Goal: Check status

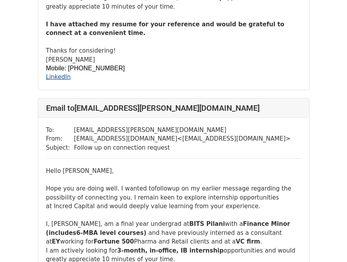
scroll to position [1069, 0]
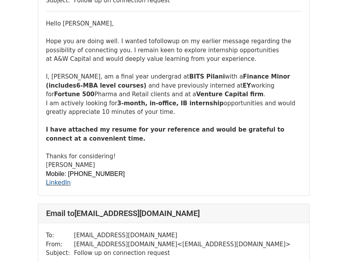
scroll to position [108, 0]
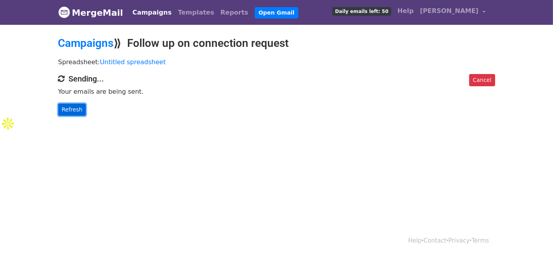
click at [70, 105] on link "Refresh" at bounding box center [72, 110] width 28 height 12
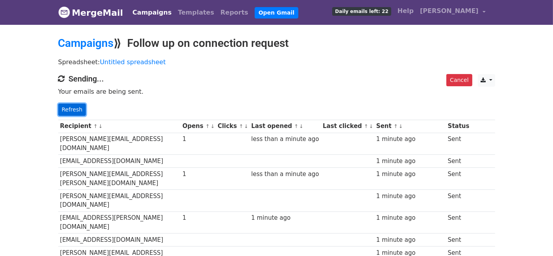
click at [76, 109] on link "Refresh" at bounding box center [72, 110] width 28 height 12
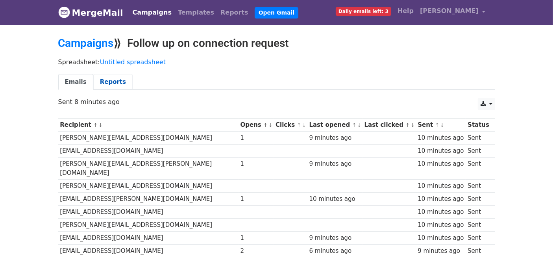
click at [107, 84] on link "Reports" at bounding box center [112, 82] width 39 height 16
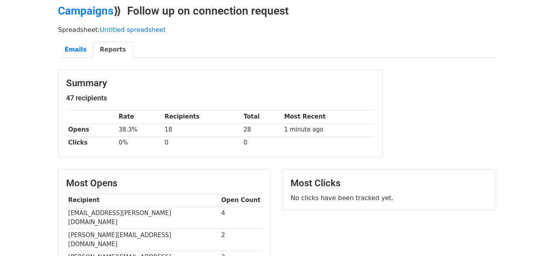
scroll to position [33, 0]
